Goal: Task Accomplishment & Management: Use online tool/utility

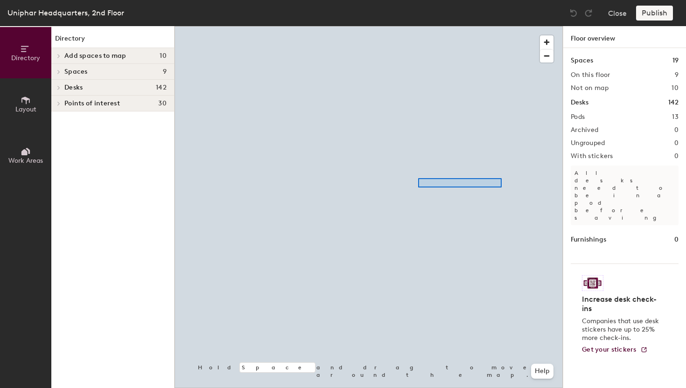
click at [419, 26] on div at bounding box center [369, 26] width 388 height 0
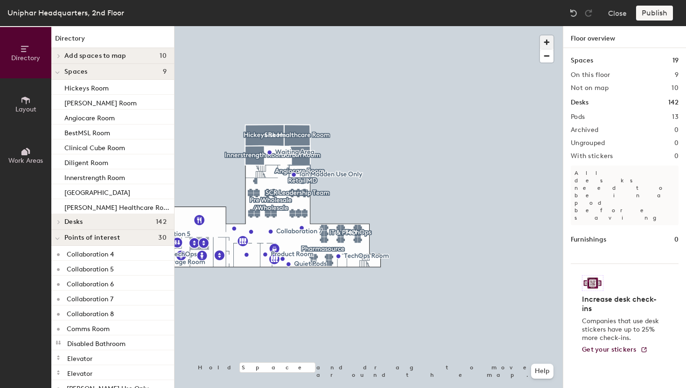
click at [543, 42] on span "button" at bounding box center [547, 42] width 14 height 14
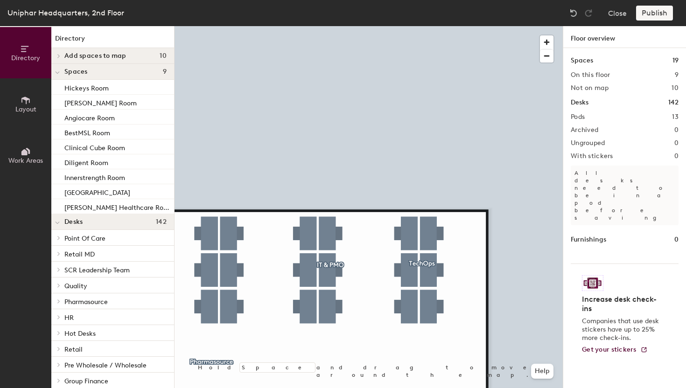
click at [324, 26] on div at bounding box center [369, 26] width 388 height 0
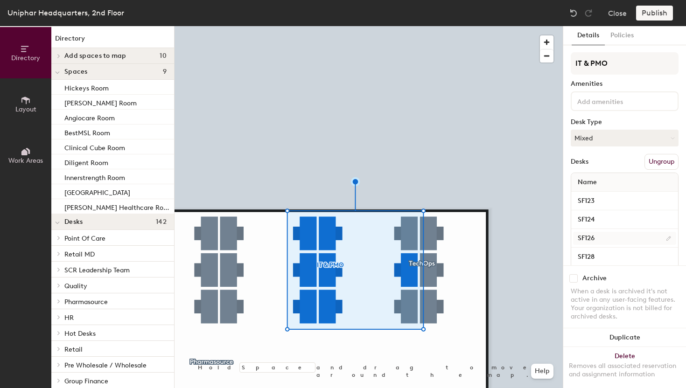
scroll to position [70, 0]
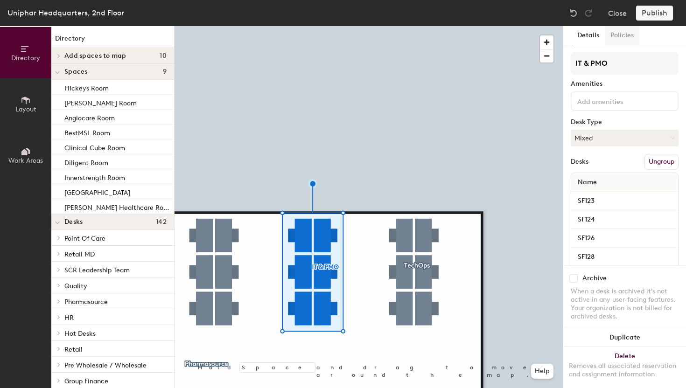
click at [626, 37] on button "Policies" at bounding box center [622, 35] width 35 height 19
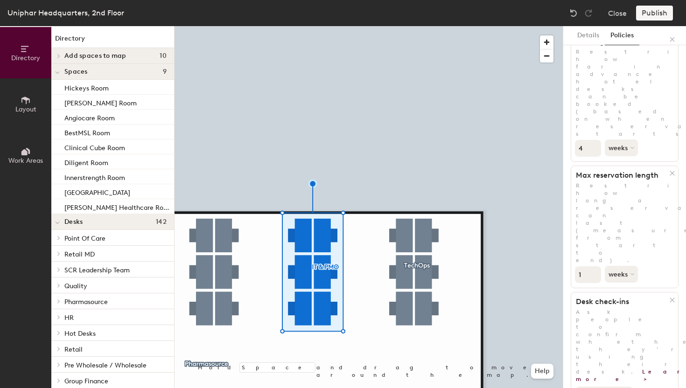
scroll to position [138, 0]
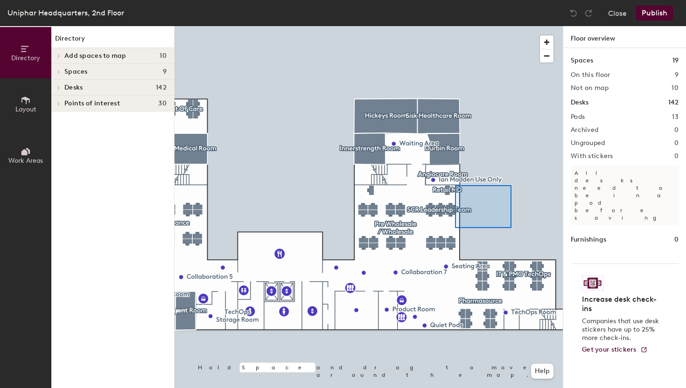
click at [430, 26] on div at bounding box center [369, 26] width 388 height 0
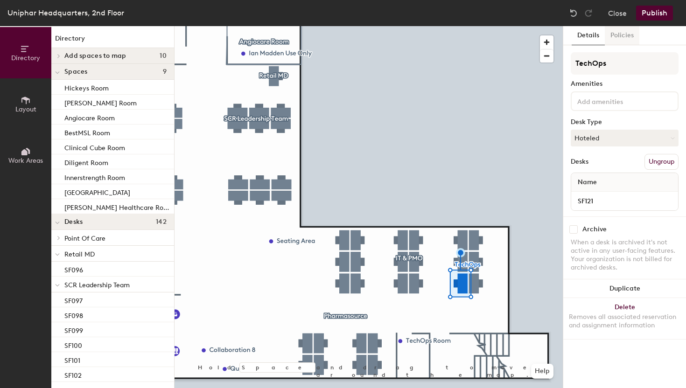
click at [625, 41] on button "Policies" at bounding box center [622, 35] width 35 height 19
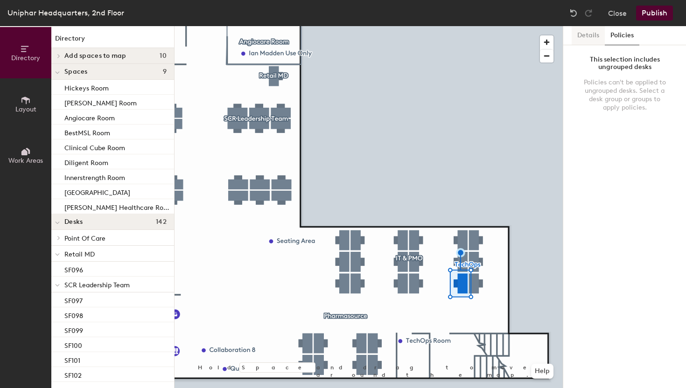
click at [591, 40] on button "Details" at bounding box center [588, 35] width 33 height 19
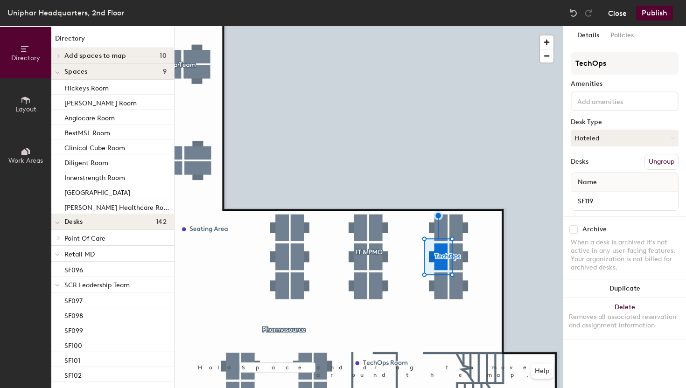
click at [617, 16] on button "Close" at bounding box center [617, 13] width 19 height 15
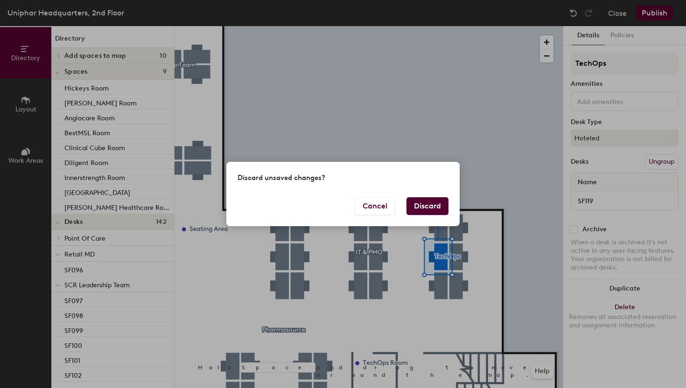
click at [436, 204] on button "Discard" at bounding box center [427, 206] width 42 height 18
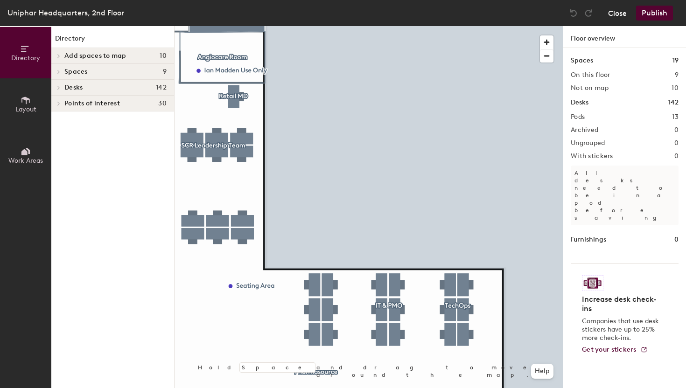
click at [615, 14] on button "Close" at bounding box center [617, 13] width 19 height 15
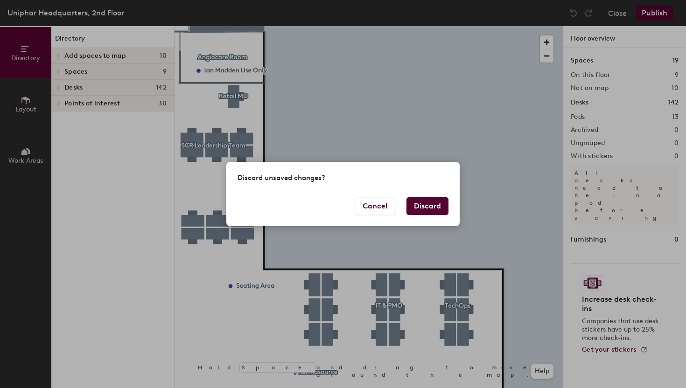
click at [428, 204] on button "Discard" at bounding box center [427, 206] width 42 height 18
